Goal: Find specific page/section: Find specific page/section

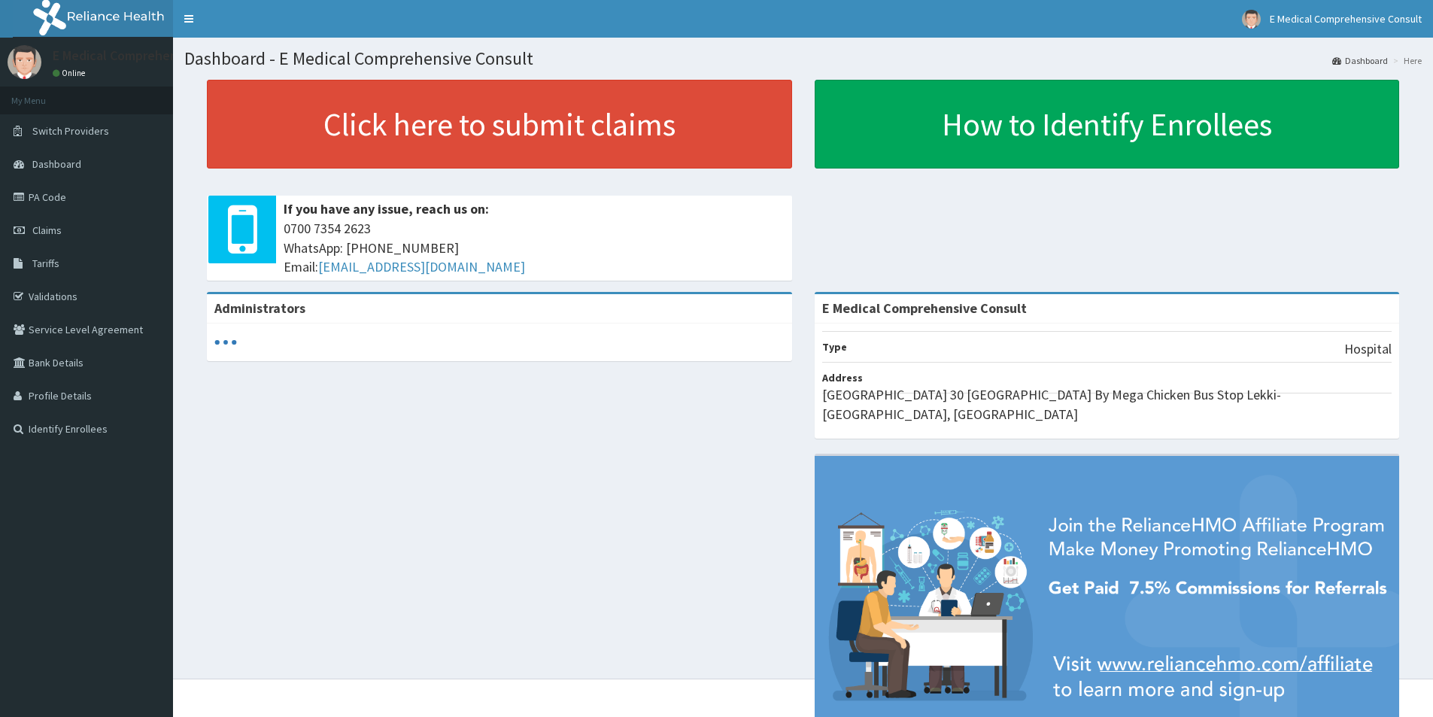
click at [47, 199] on link "PA Code" at bounding box center [86, 197] width 173 height 33
click at [56, 194] on link "PA Code" at bounding box center [86, 197] width 173 height 33
click at [57, 199] on link "PA Code" at bounding box center [86, 197] width 173 height 33
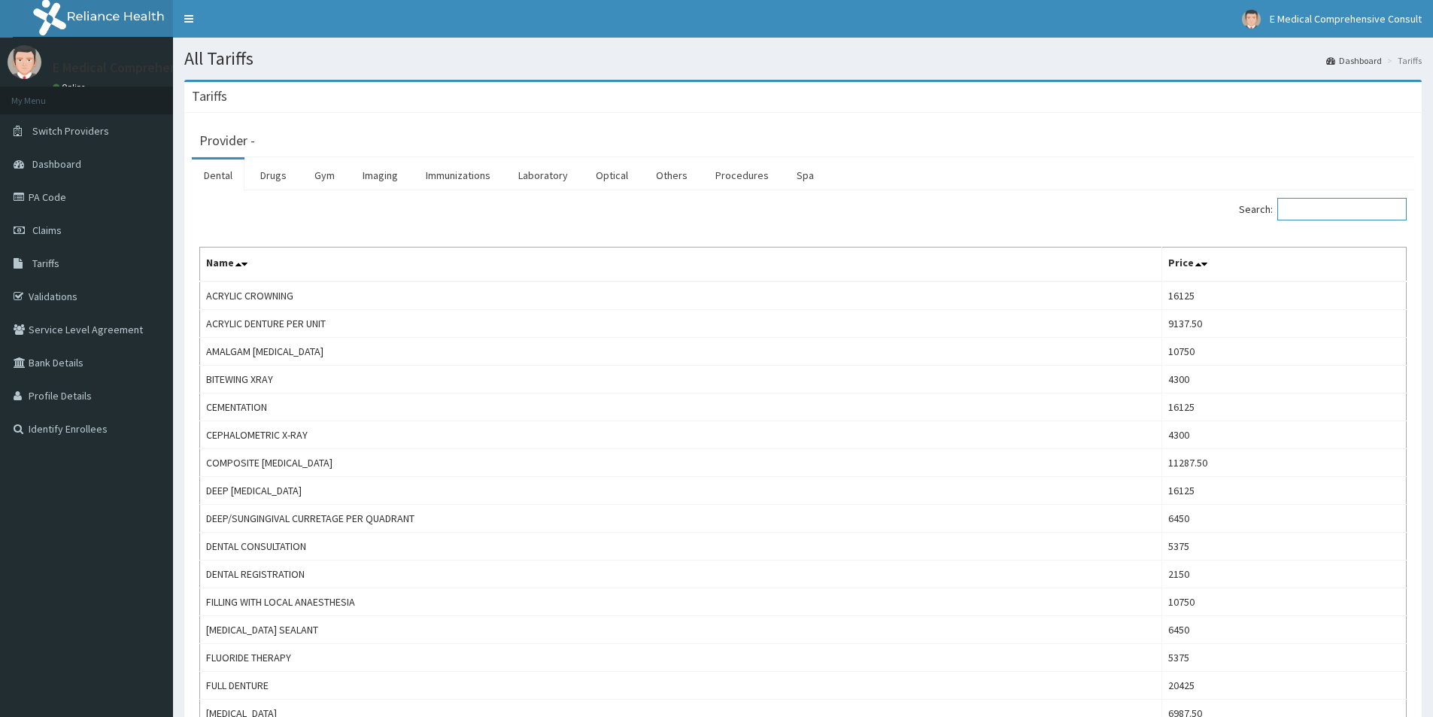
click at [1307, 204] on input "Search:" at bounding box center [1341, 209] width 129 height 23
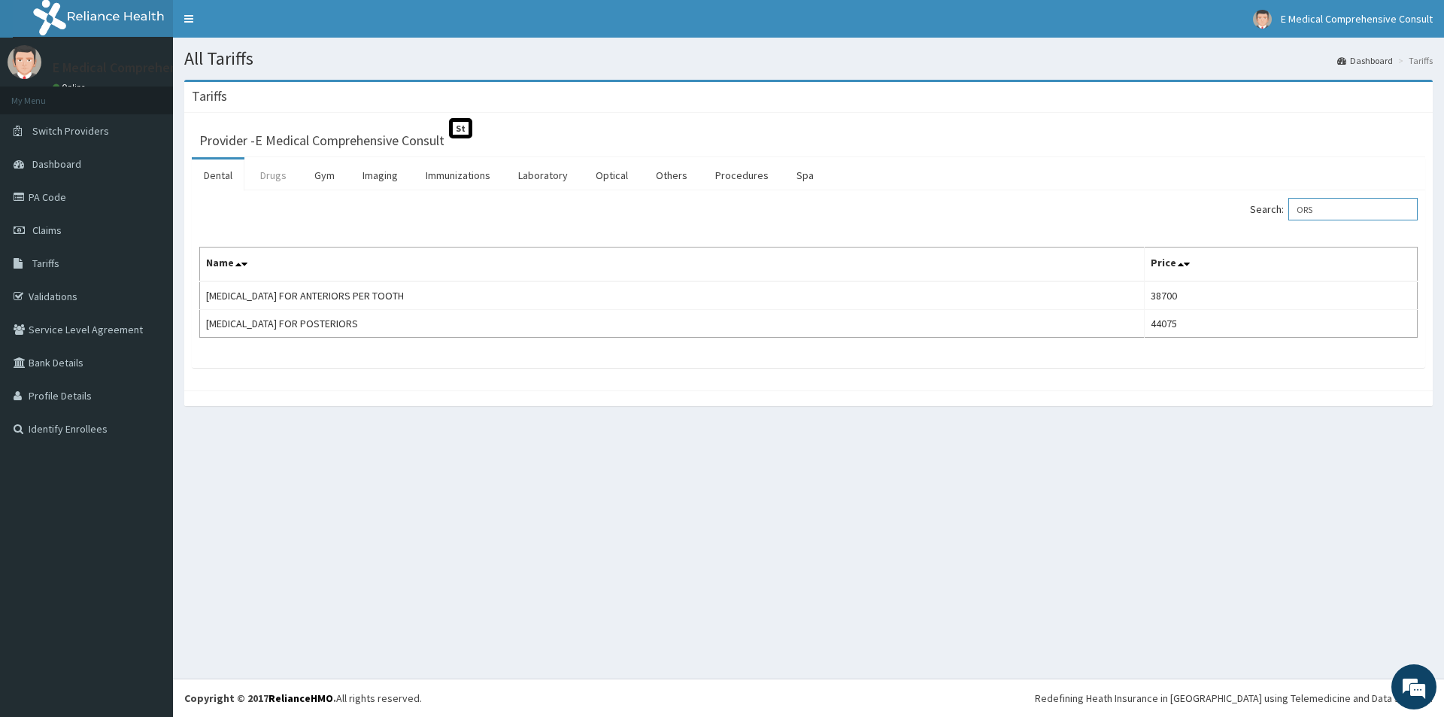
type input "ORS"
click at [275, 183] on link "Drugs" at bounding box center [273, 175] width 50 height 32
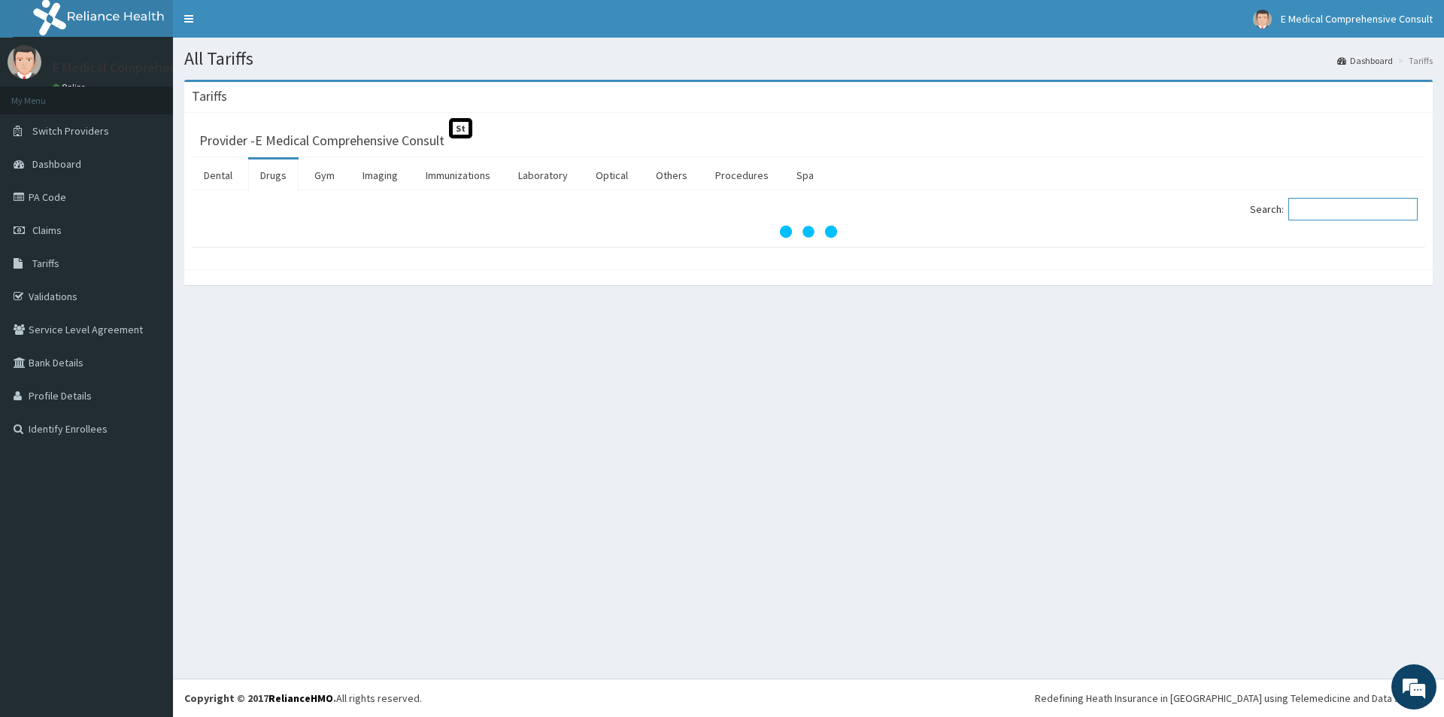
click at [1323, 206] on input "Search:" at bounding box center [1353, 209] width 129 height 23
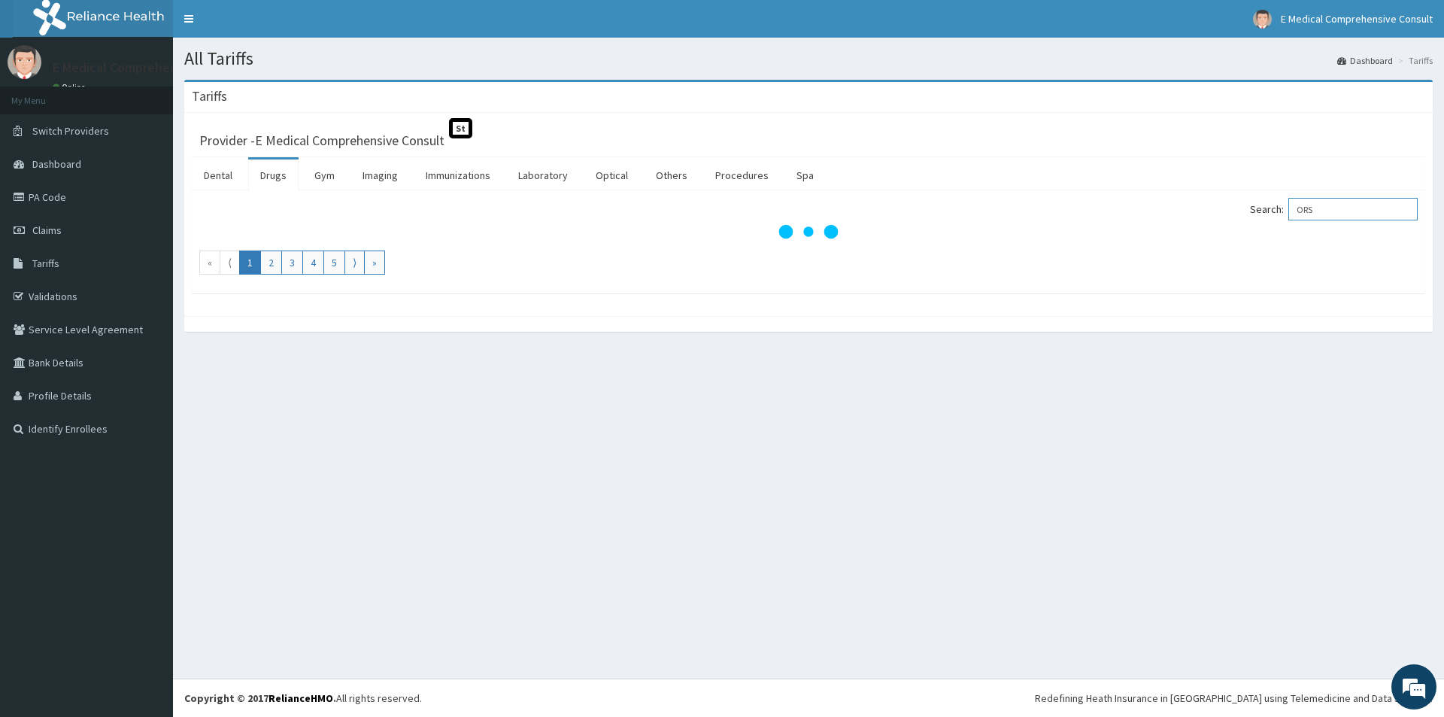
type input "ORS"
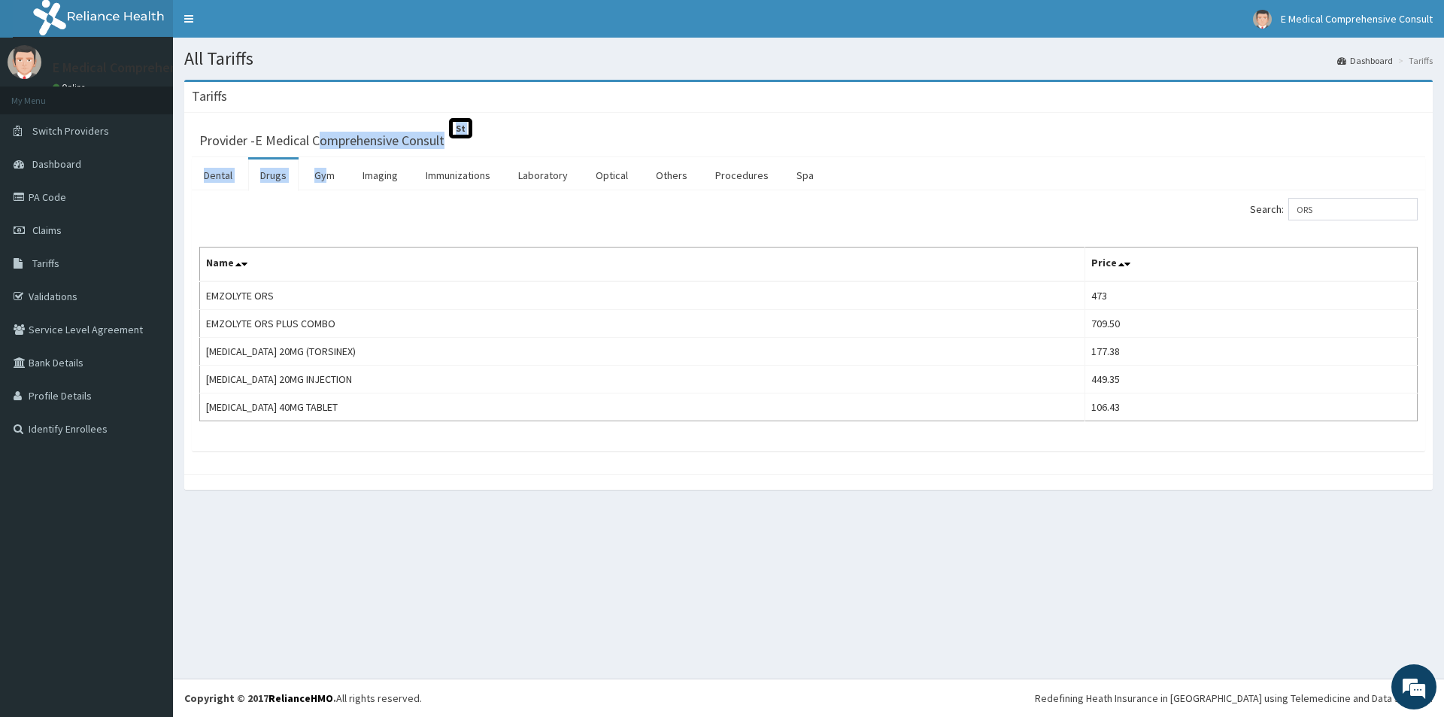
click at [342, 226] on div "Provider - E Medical Comprehensive Consult St Dental Drugs Gym Imaging Immuniza…" at bounding box center [809, 285] width 1234 height 331
